Goal: Use online tool/utility: Utilize a website feature to perform a specific function

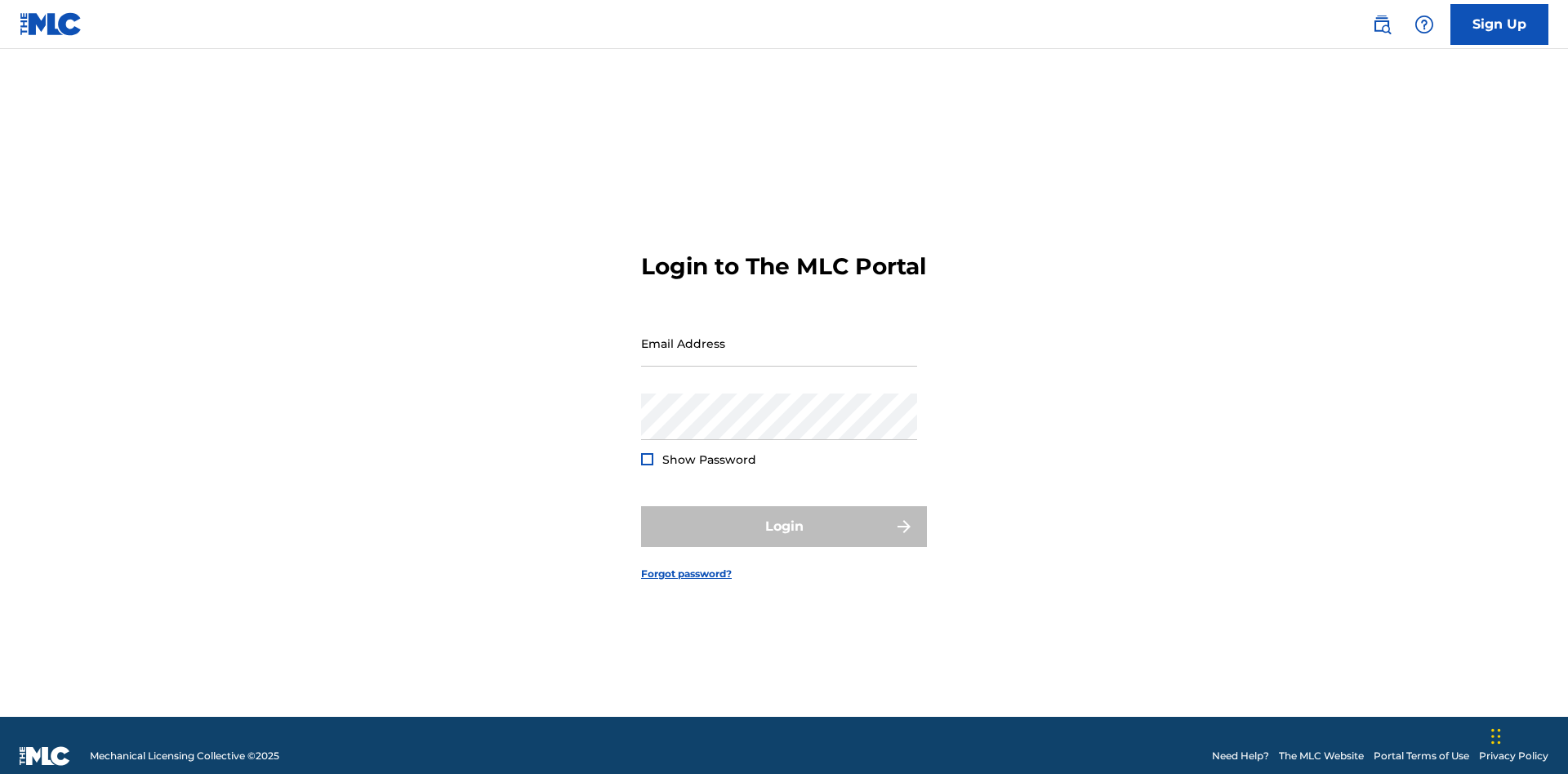
scroll to position [21, 0]
click at [779, 336] on input "Email Address" at bounding box center [779, 344] width 276 height 47
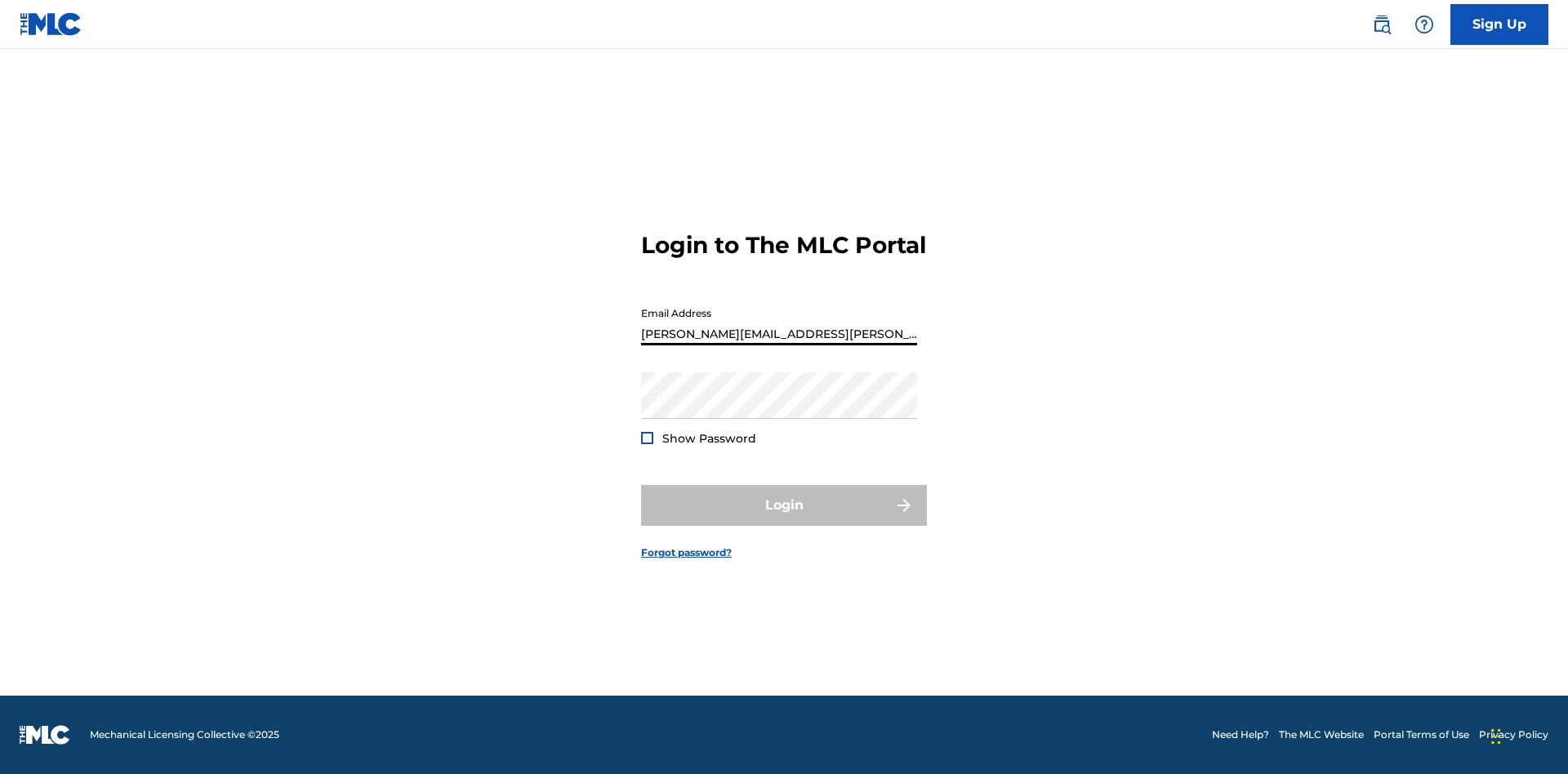
type input "[PERSON_NAME][EMAIL_ADDRESS][PERSON_NAME][DOMAIN_NAME]"
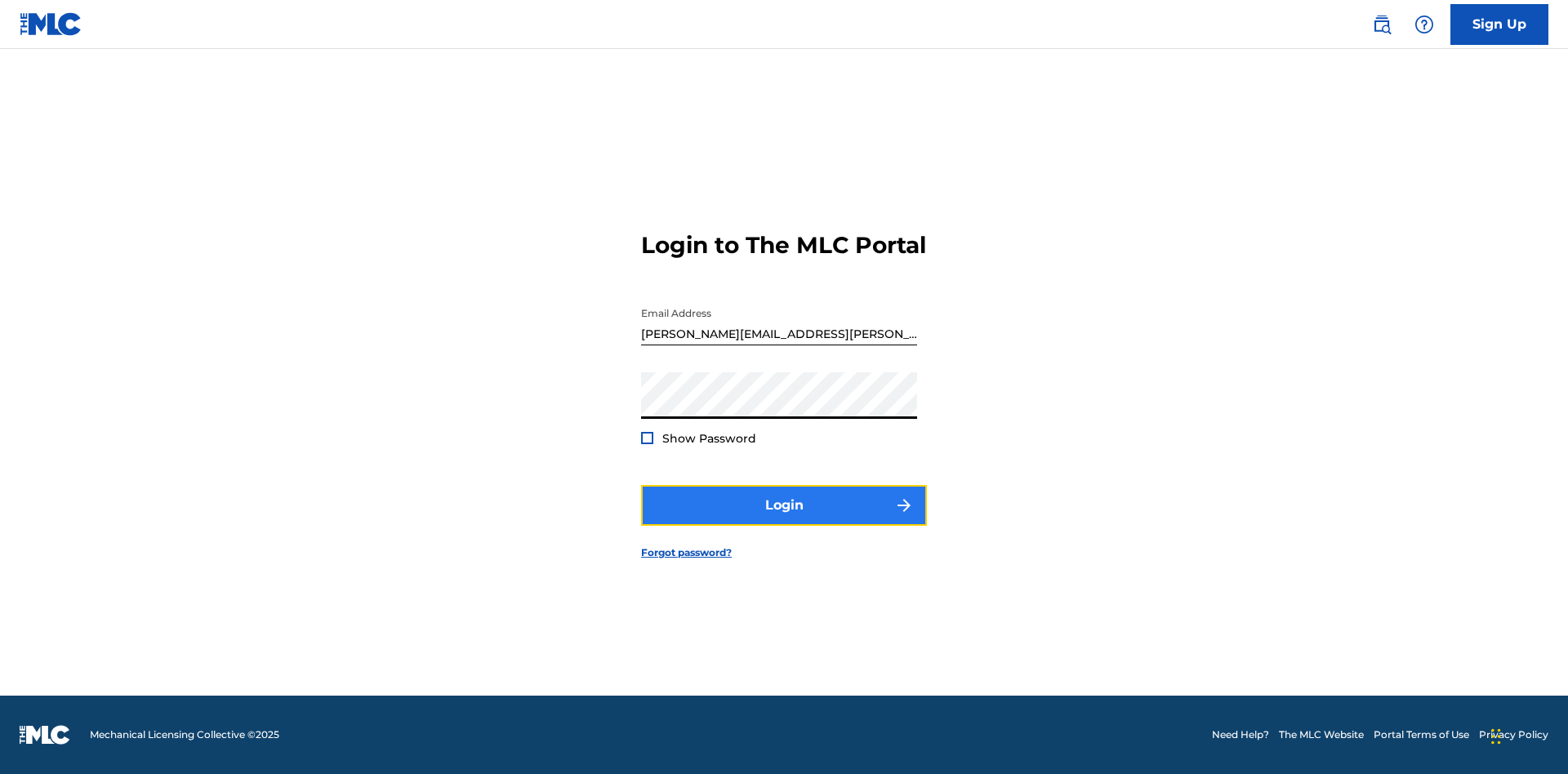
click at [784, 519] on button "Login" at bounding box center [784, 505] width 286 height 41
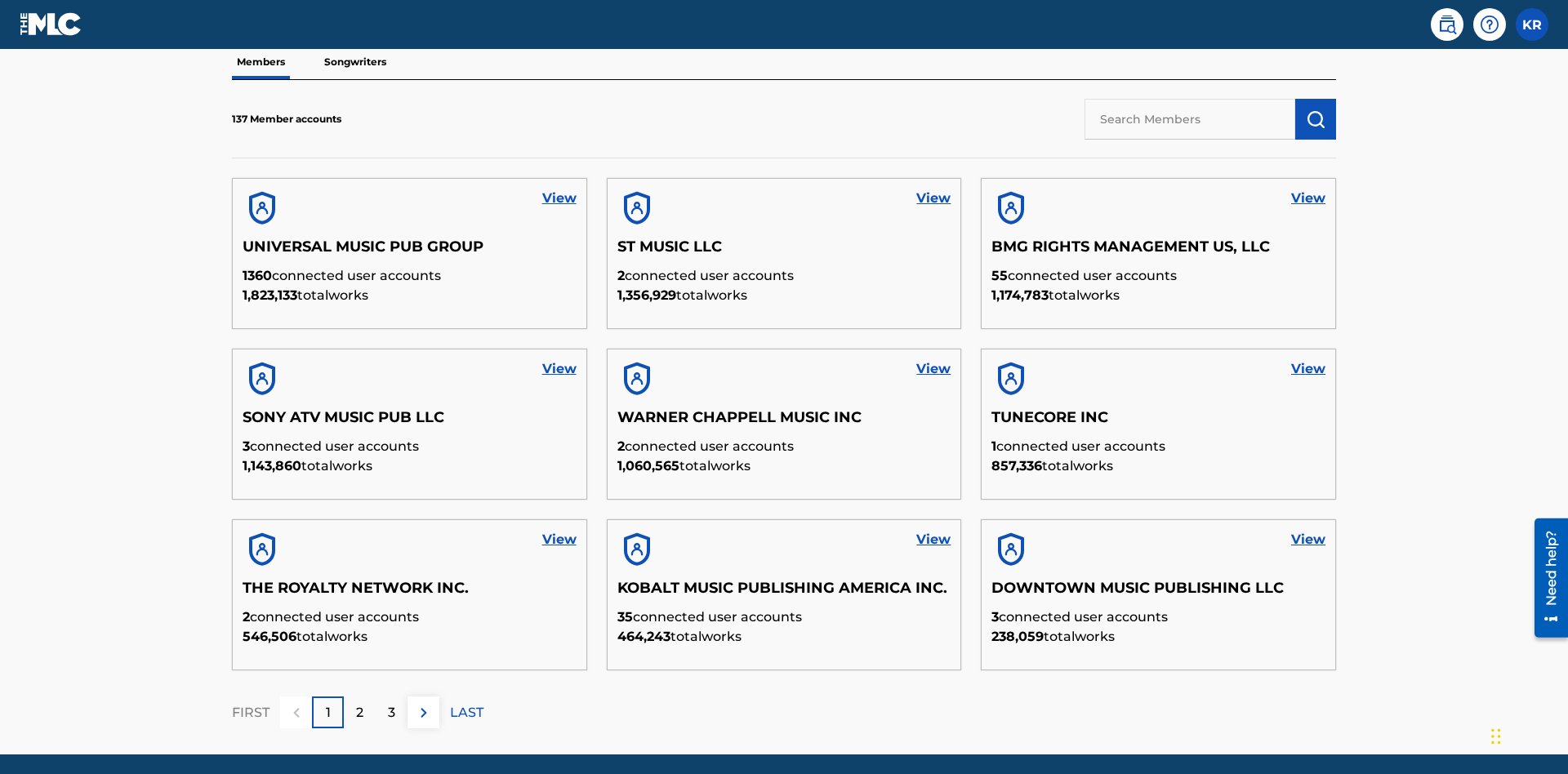
click at [1190, 119] on input "text" at bounding box center [1190, 119] width 211 height 41
type input "QUEEN PUBLISHA"
click at [1316, 109] on img "submit" at bounding box center [1316, 119] width 19 height 19
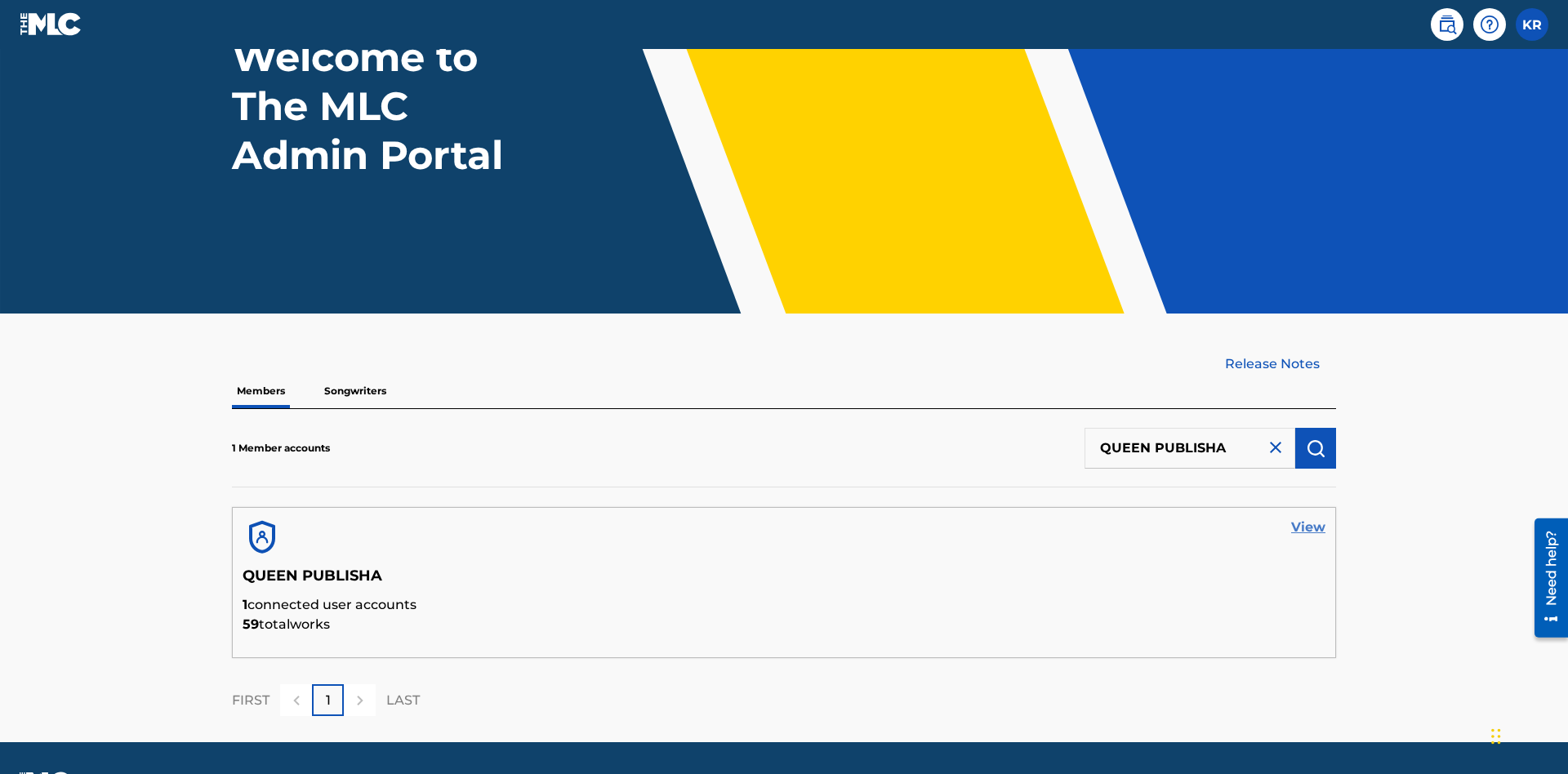
click at [1308, 518] on link "View" at bounding box center [1308, 527] width 34 height 19
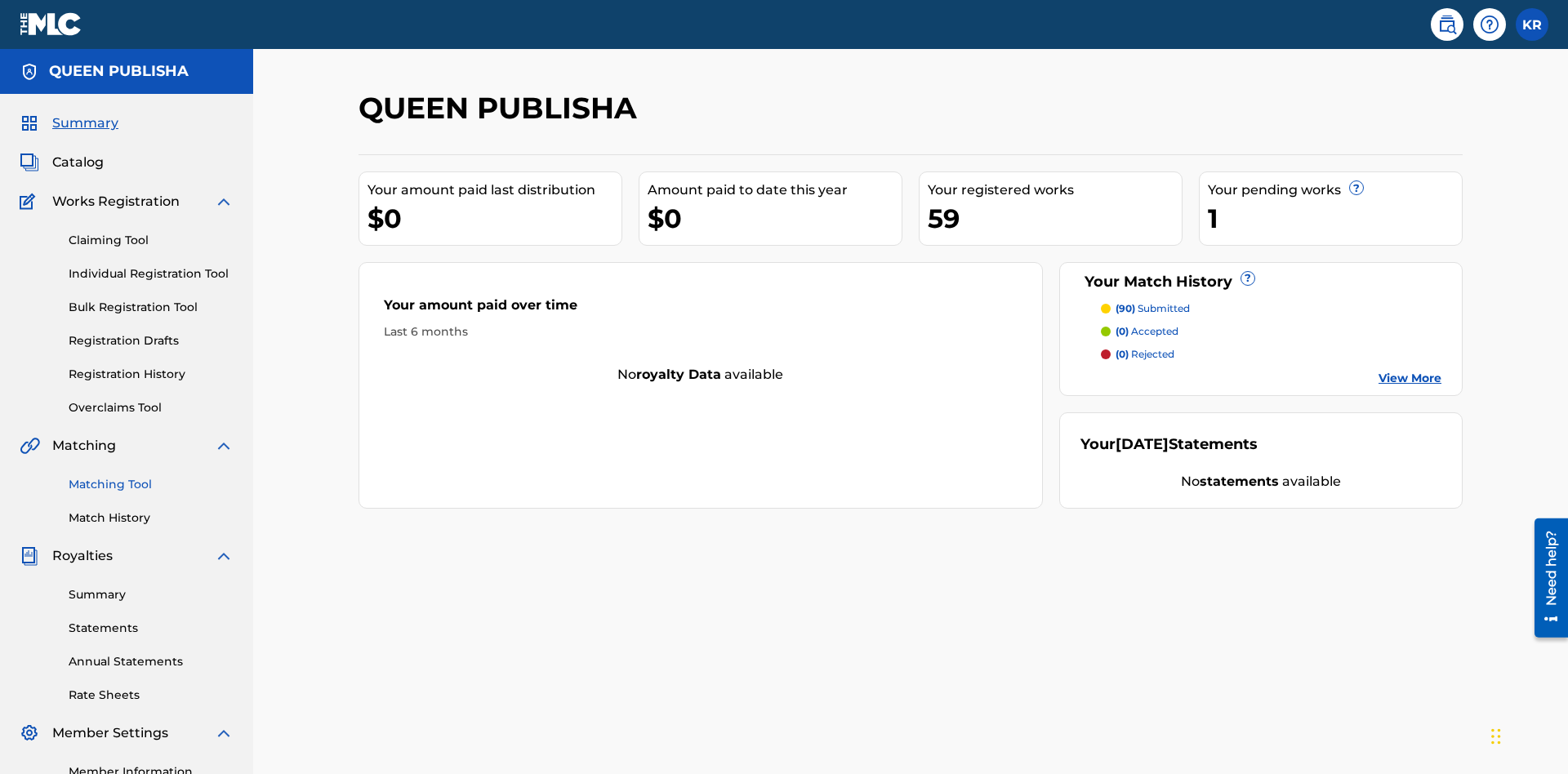
click at [151, 476] on link "Matching Tool" at bounding box center [150, 485] width 165 height 18
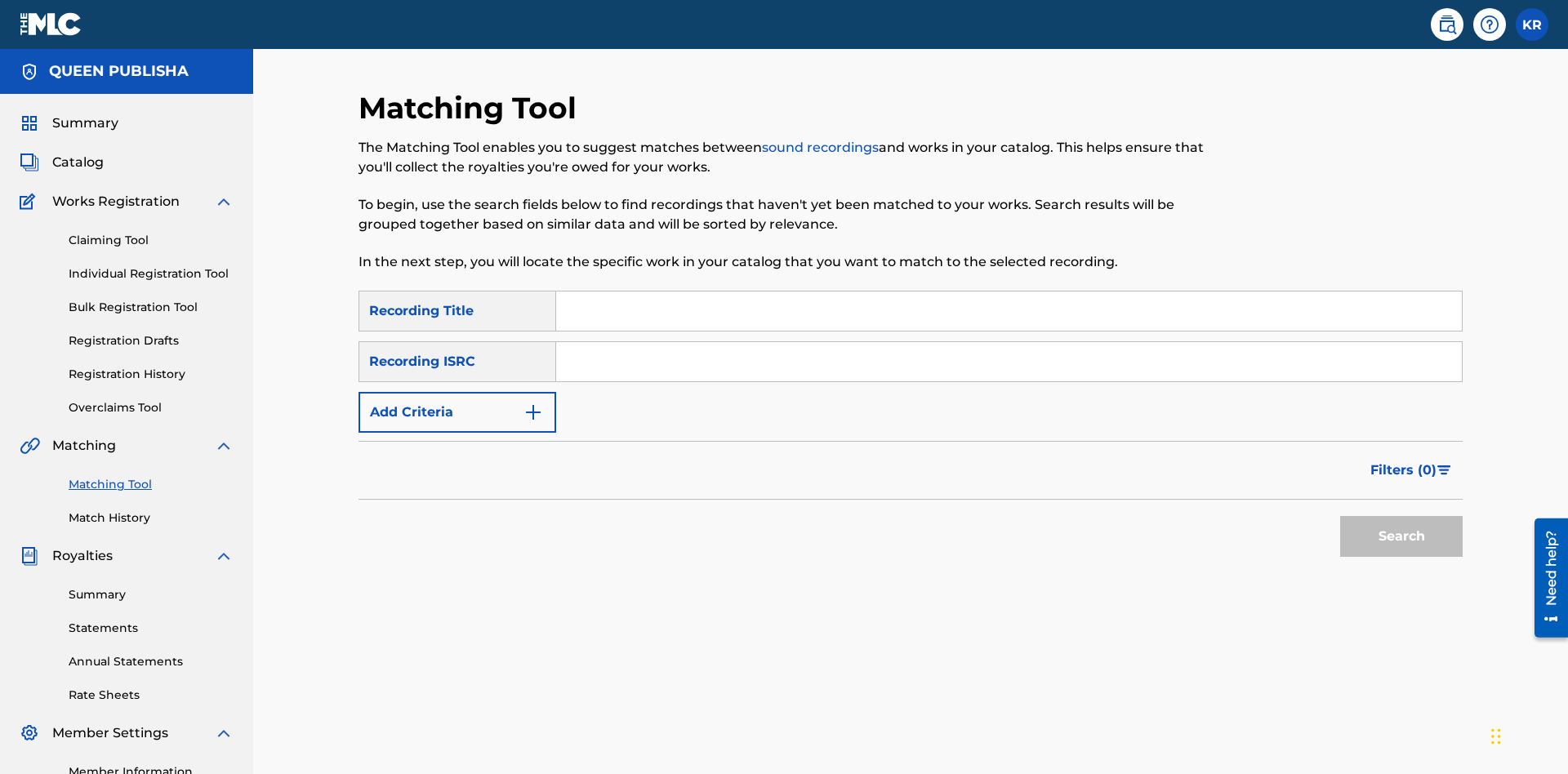
click at [1009, 292] on input "Search Form" at bounding box center [1009, 311] width 906 height 39
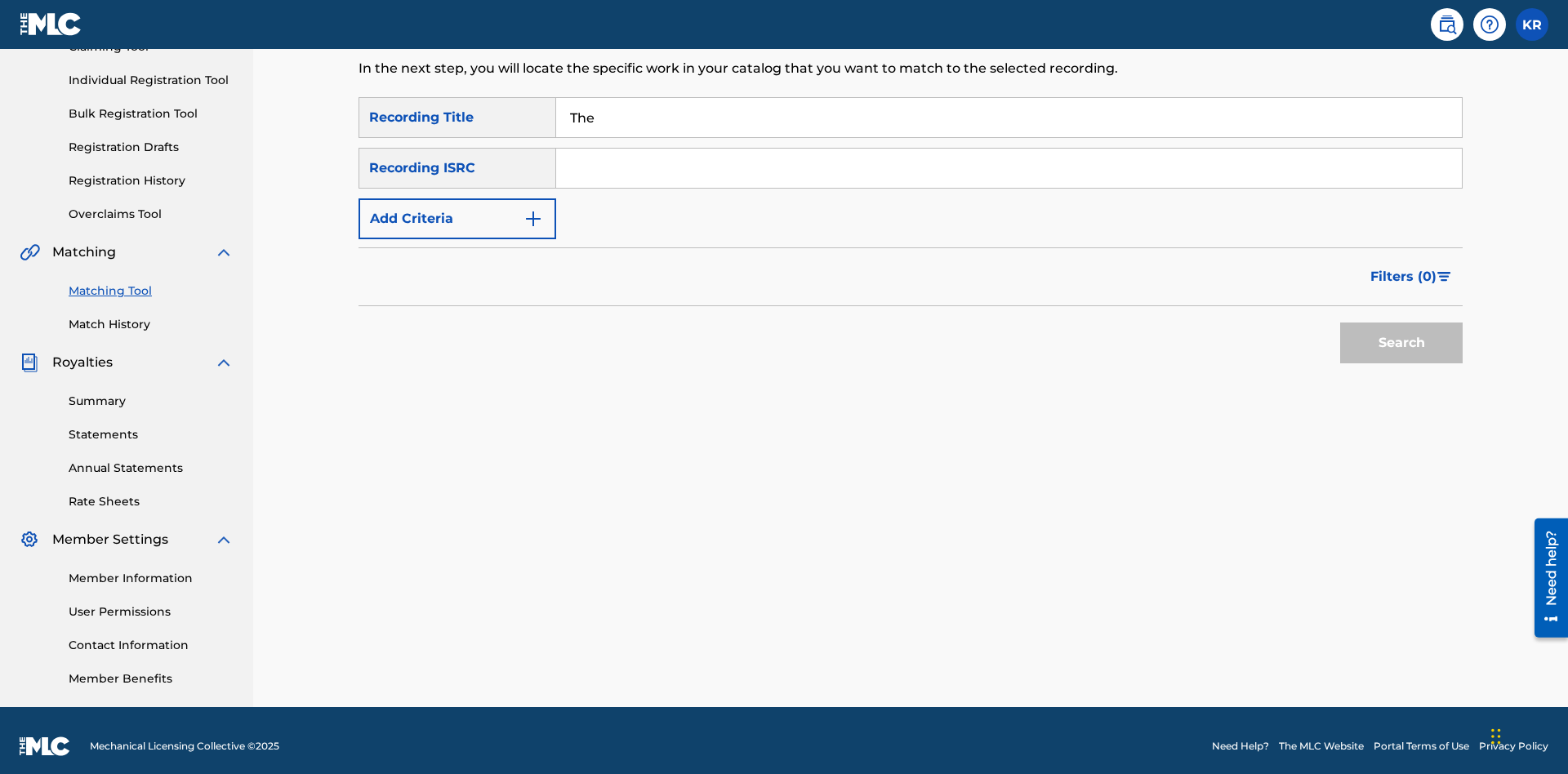
type input "The"
click at [1402, 332] on button "Search" at bounding box center [1402, 343] width 123 height 41
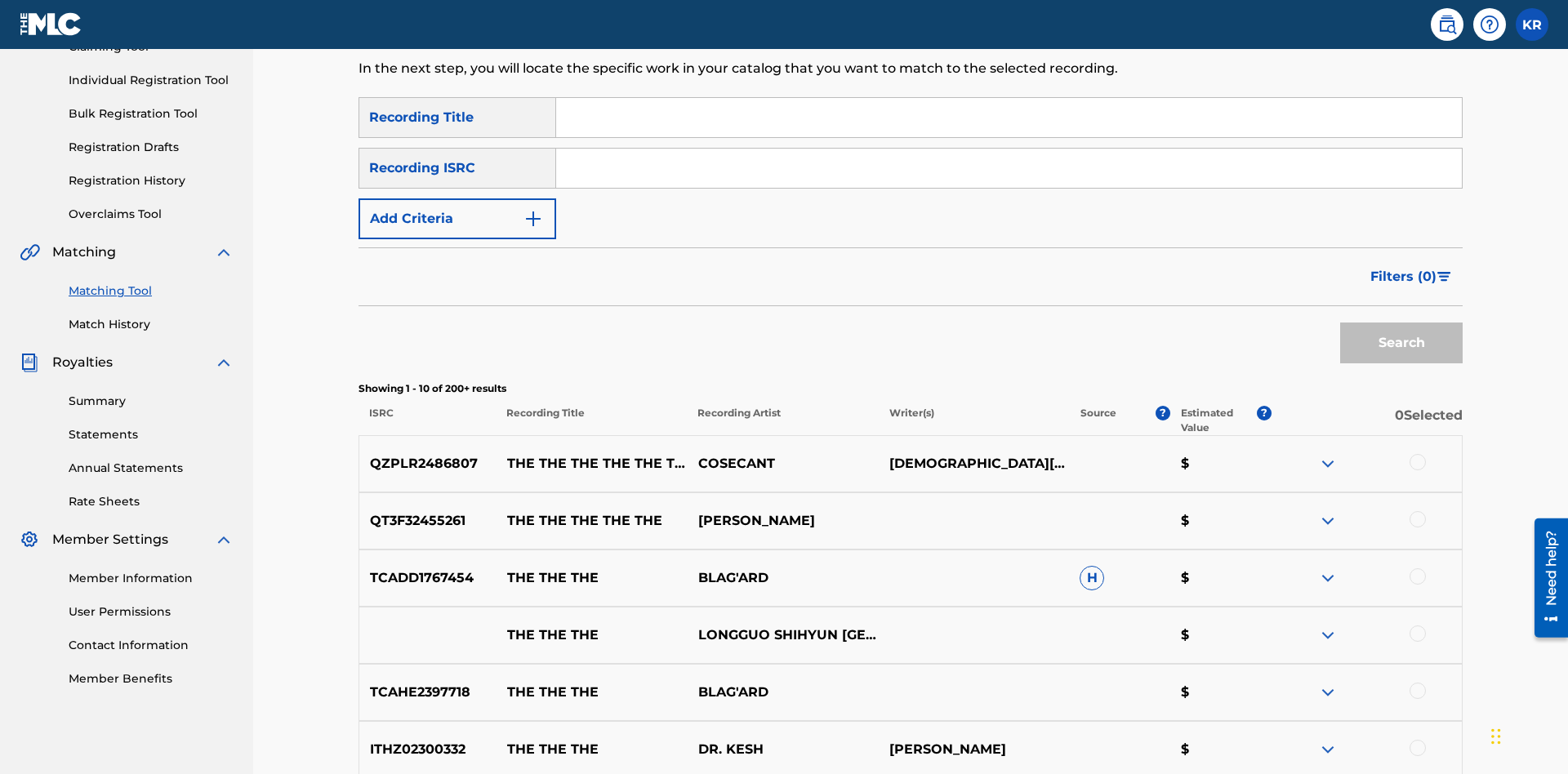
click at [1009, 149] on input "Search Form" at bounding box center [1009, 168] width 906 height 39
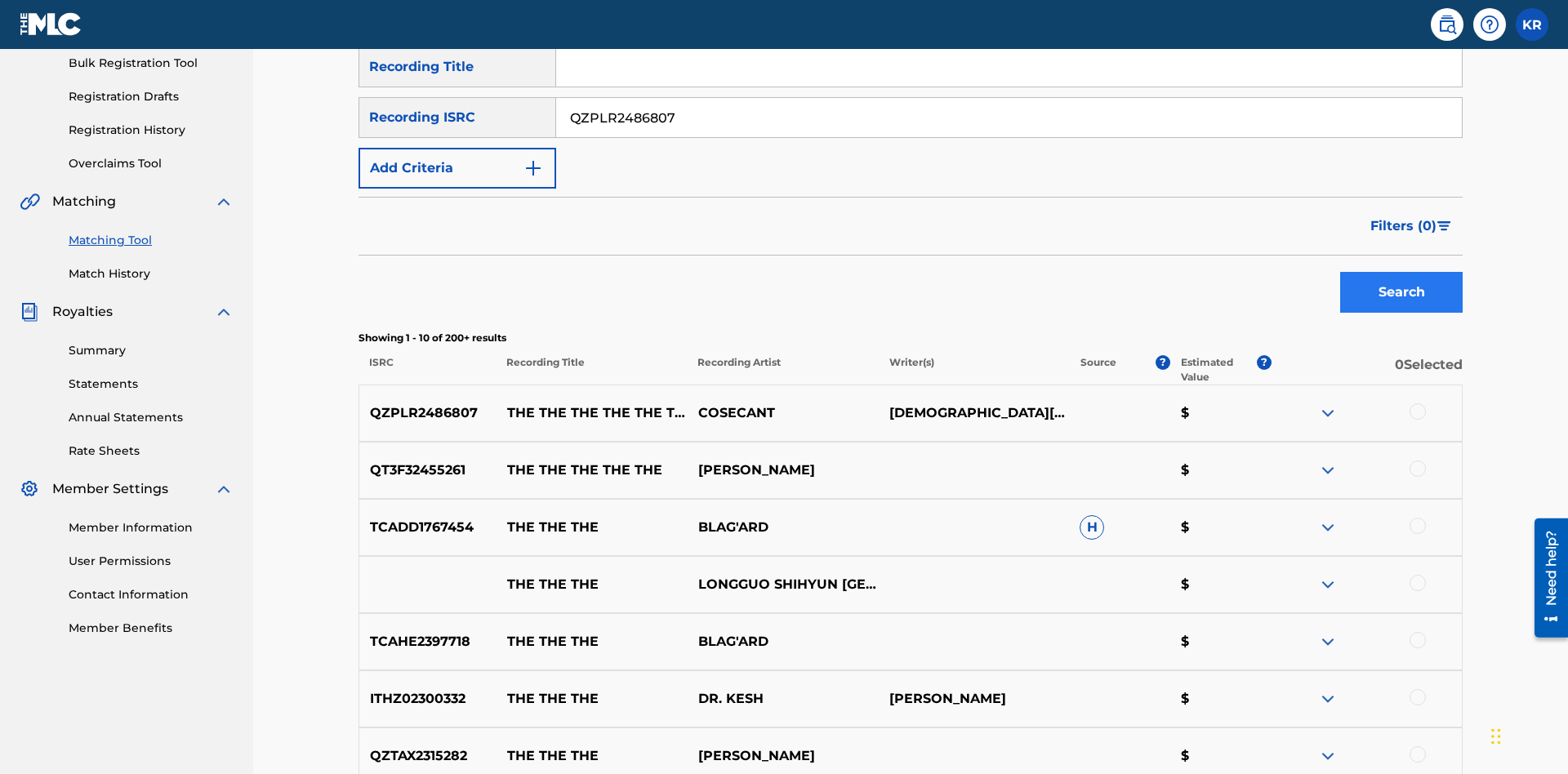
type input "QZPLR2486807"
click at [1402, 272] on button "Search" at bounding box center [1402, 292] width 123 height 41
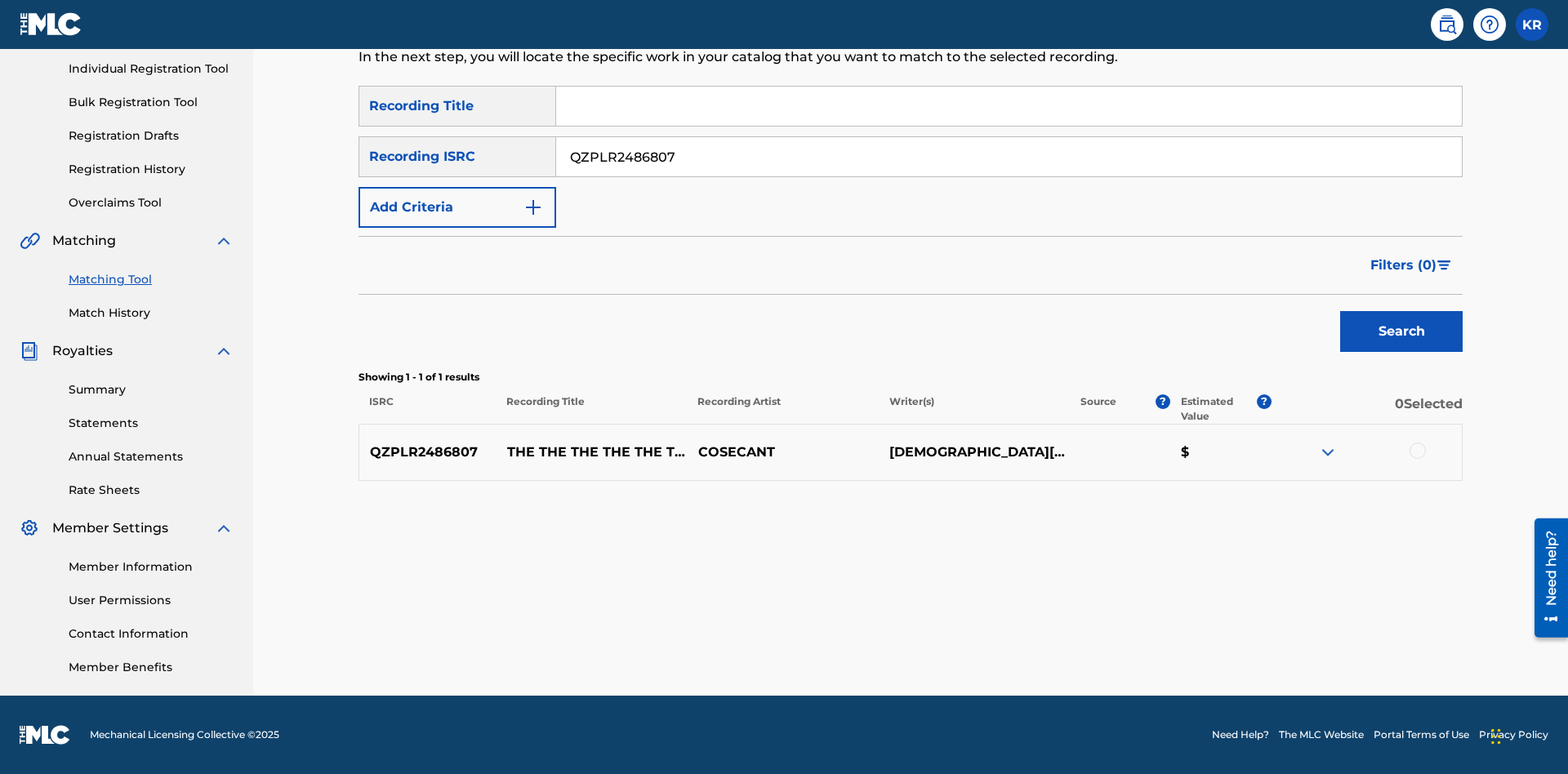
click at [1417, 451] on div at bounding box center [1418, 451] width 17 height 17
click at [1148, 641] on button "Match 1 Group" at bounding box center [1148, 641] width 181 height 41
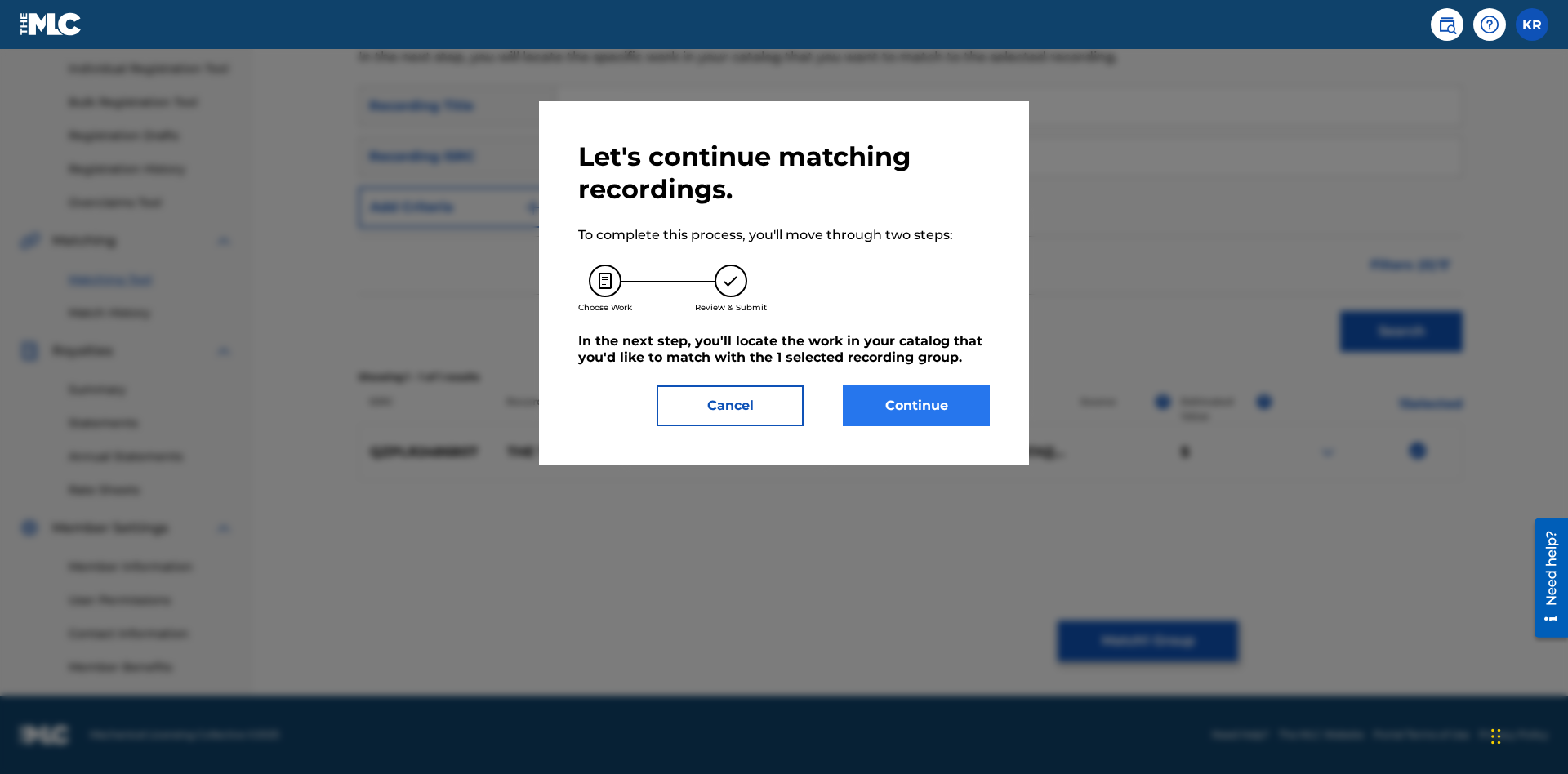
click at [916, 406] on button "Continue" at bounding box center [916, 405] width 147 height 41
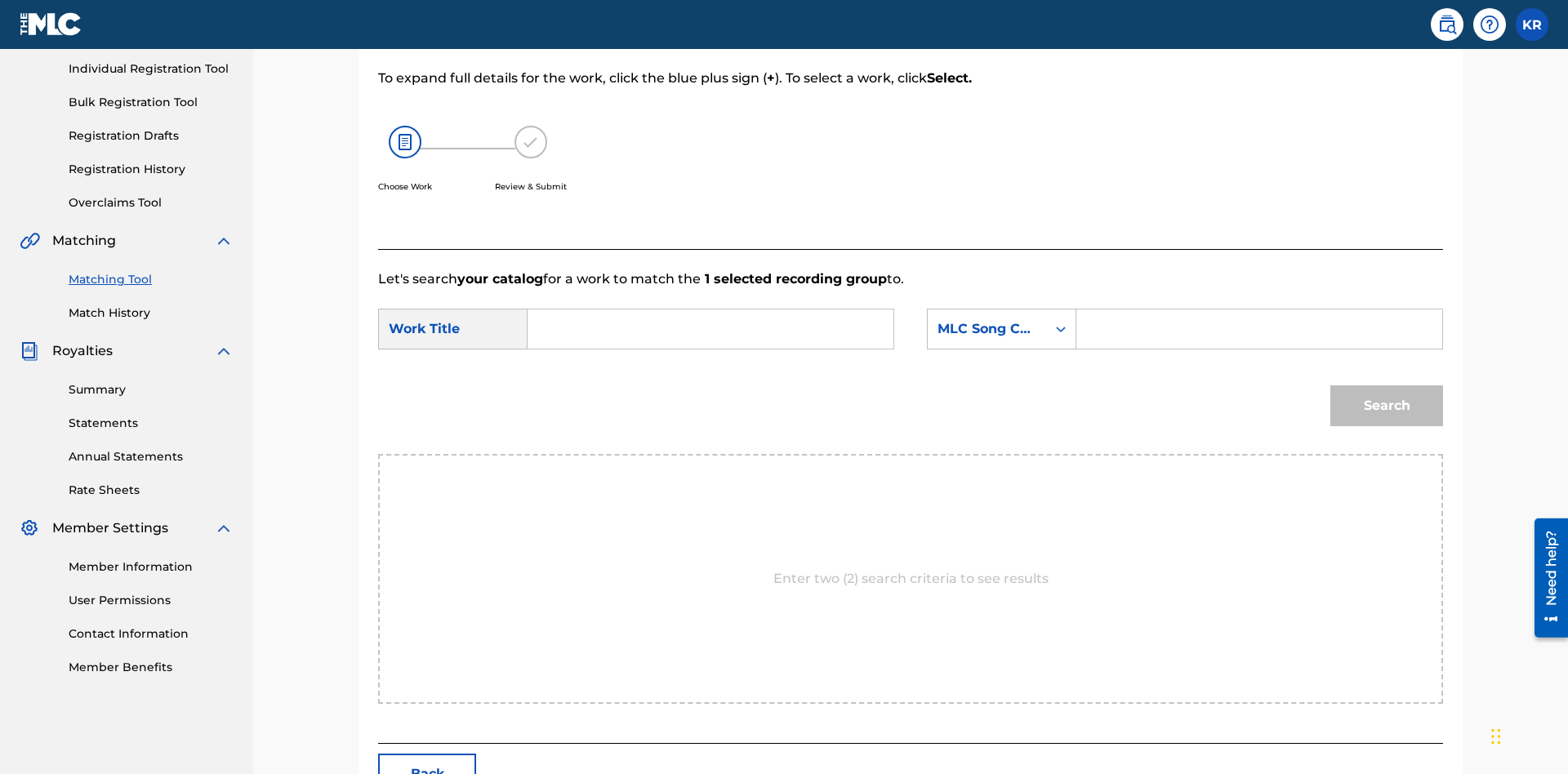
click at [710, 309] on input "Search Form" at bounding box center [710, 328] width 339 height 39
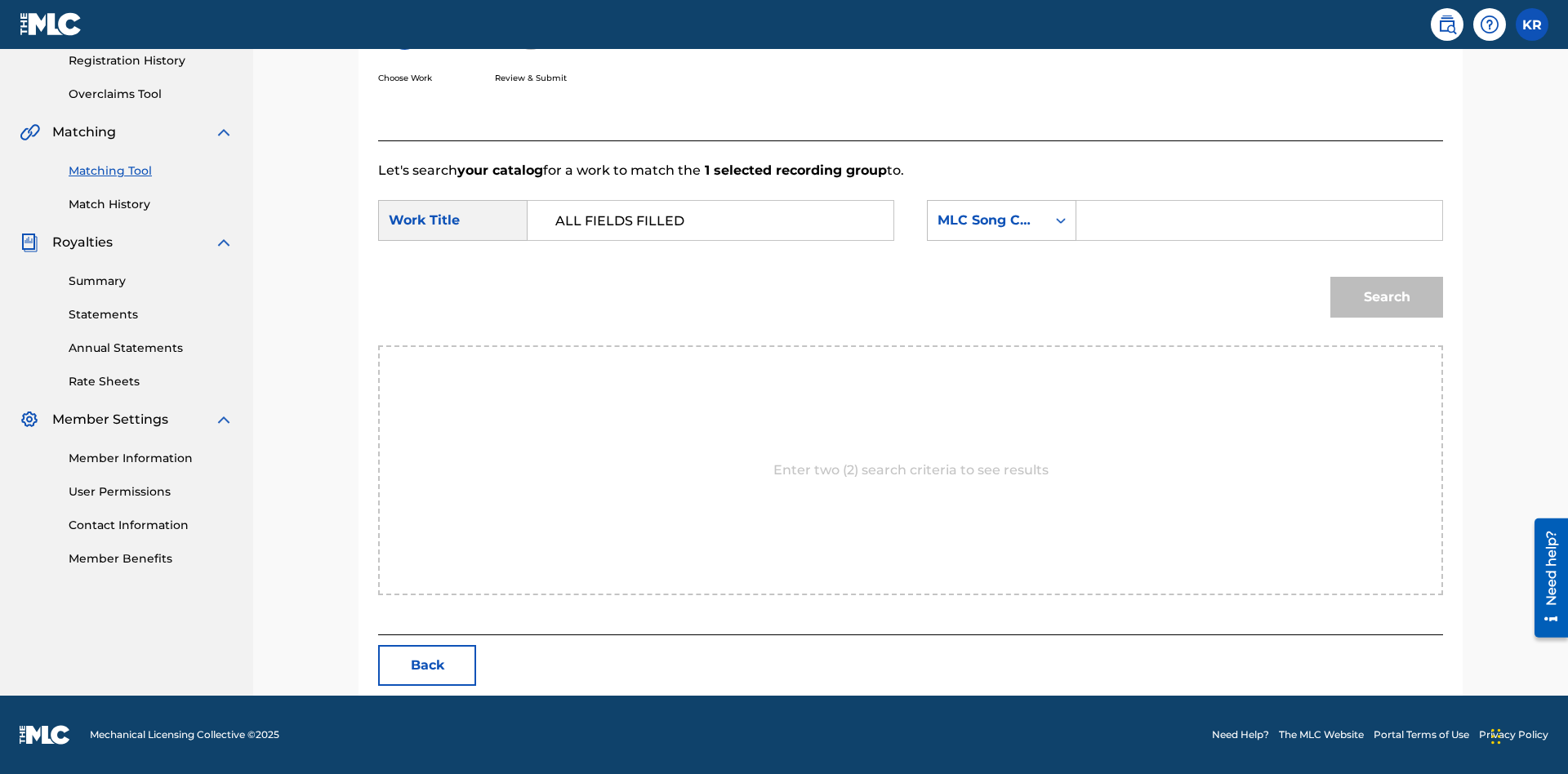
type input "ALL FIELDS FILLED"
click at [1259, 221] on input "Search Form" at bounding box center [1260, 220] width 339 height 39
type input "FE4B37"
click at [1387, 298] on button "Search" at bounding box center [1387, 297] width 113 height 41
